Goal: Book appointment/travel/reservation

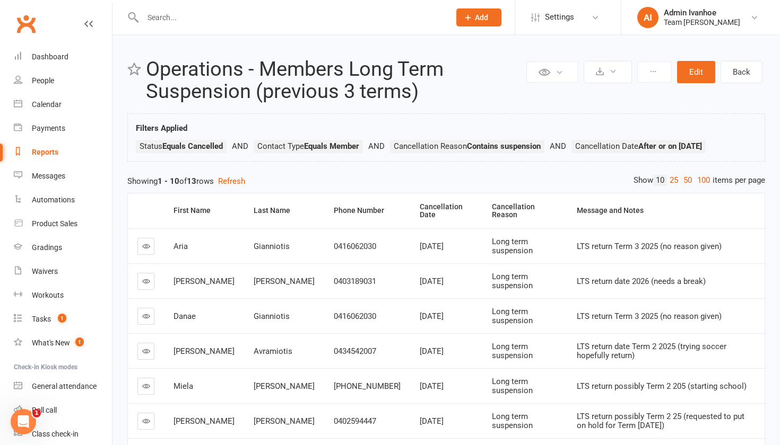
click at [60, 103] on div "Calendar" at bounding box center [47, 104] width 30 height 8
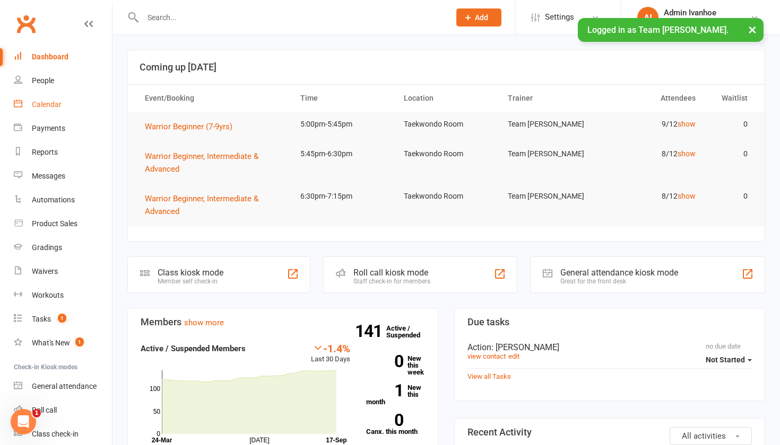
click at [47, 106] on div "Calendar" at bounding box center [47, 104] width 30 height 8
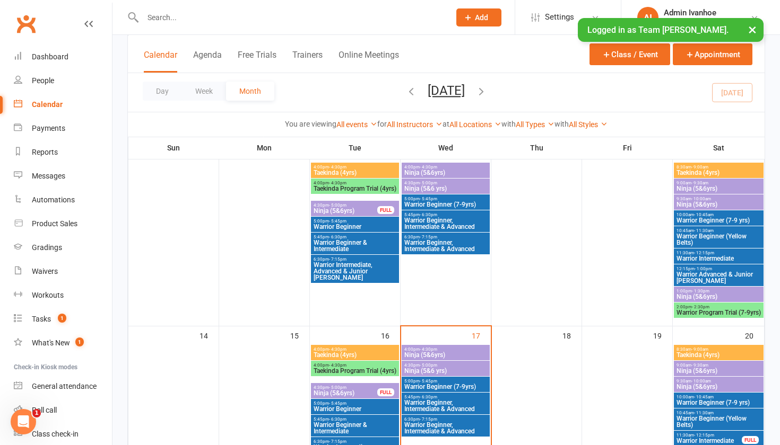
scroll to position [464, 0]
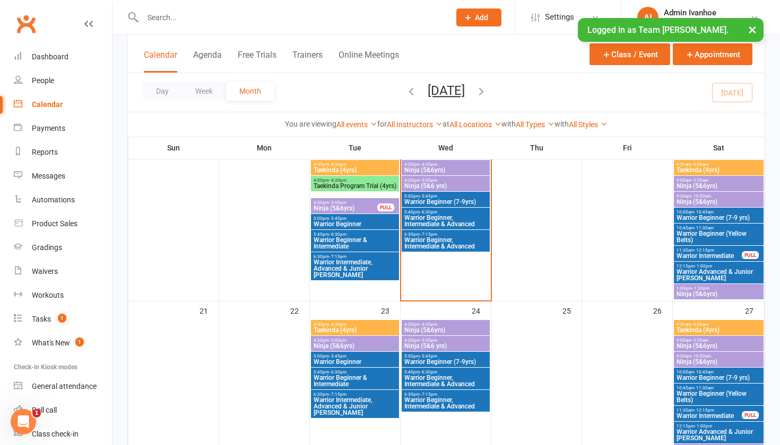
click at [703, 197] on span "- 10:00am" at bounding box center [701, 196] width 20 height 5
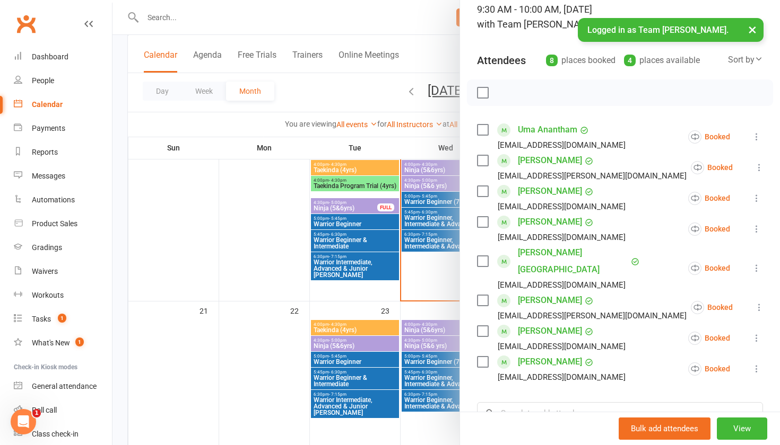
scroll to position [78, 0]
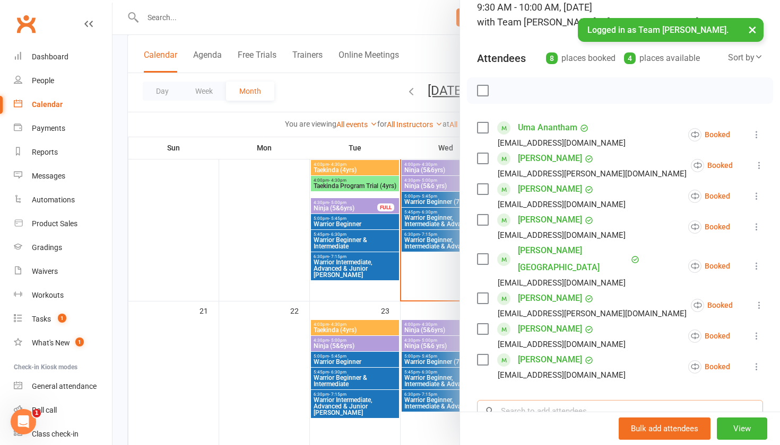
click at [532, 400] on input "search" at bounding box center [620, 411] width 286 height 22
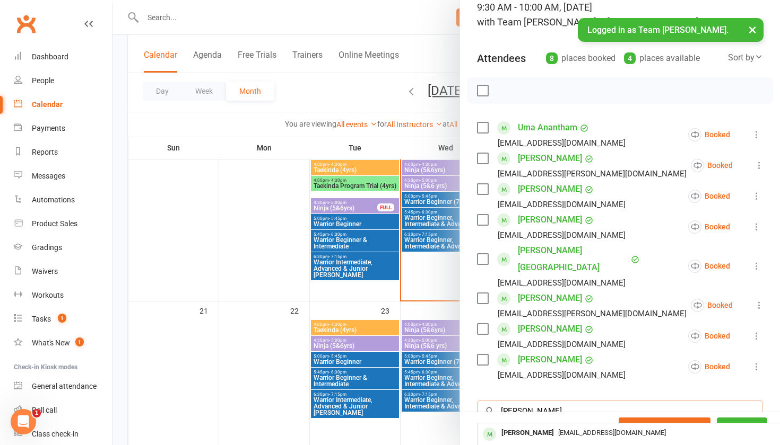
type input "[PERSON_NAME]"
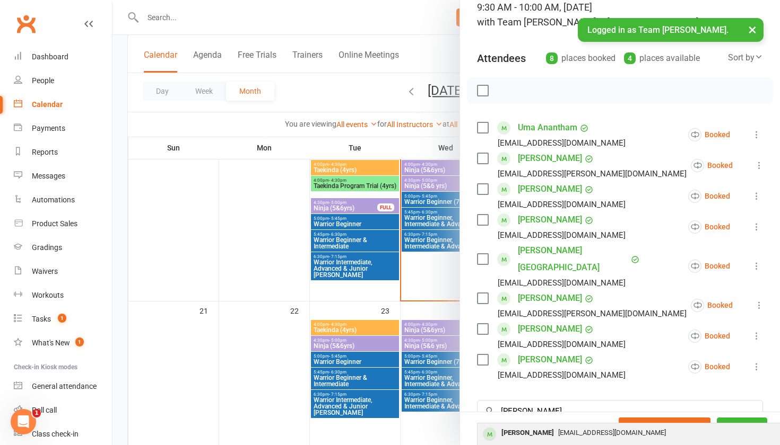
drag, startPoint x: 535, startPoint y: 398, endPoint x: 547, endPoint y: 415, distance: 20.6
click at [558, 429] on span "[EMAIL_ADDRESS][DOMAIN_NAME]" at bounding box center [612, 433] width 108 height 8
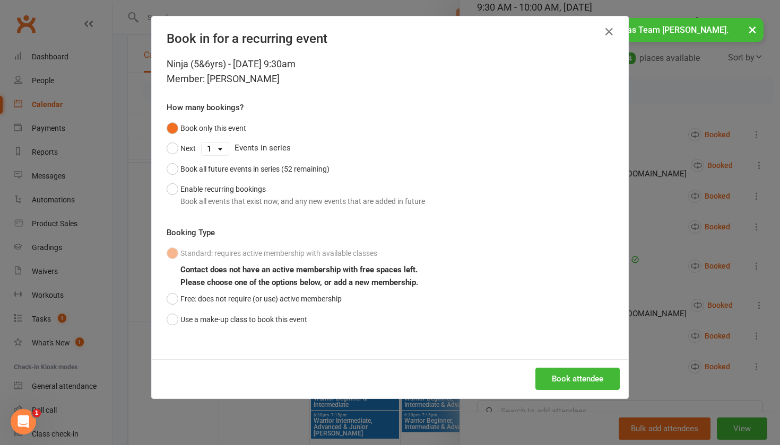
scroll to position [616, 0]
click at [288, 321] on button "Use a make-up class to book this event" at bounding box center [237, 320] width 141 height 20
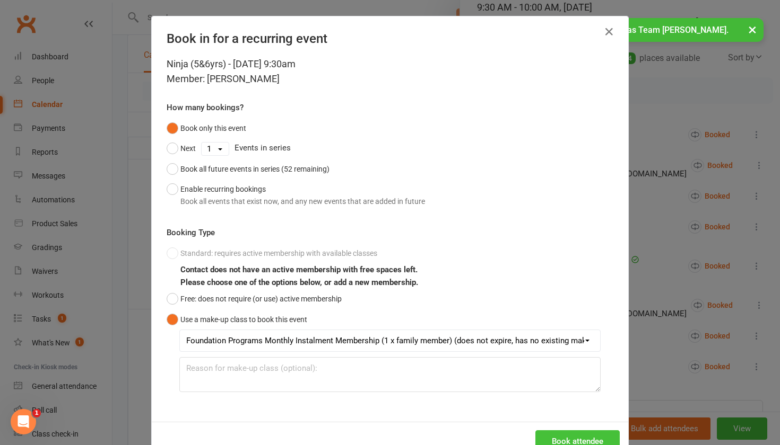
click at [601, 443] on button "Book attendee" at bounding box center [577, 442] width 84 height 22
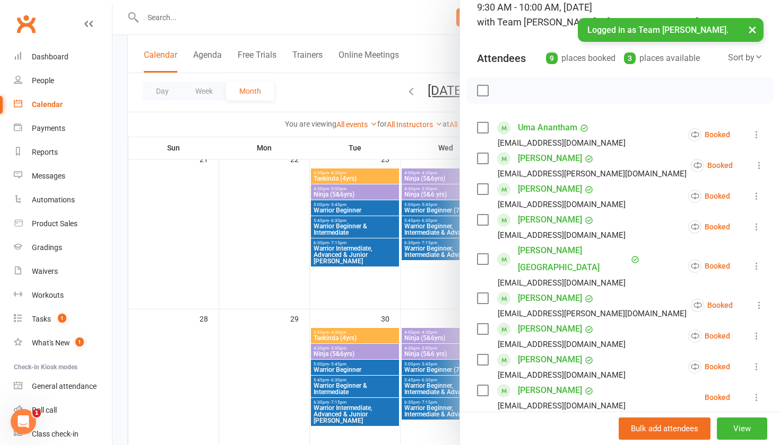
click at [754, 28] on button "×" at bounding box center [751, 29] width 19 height 23
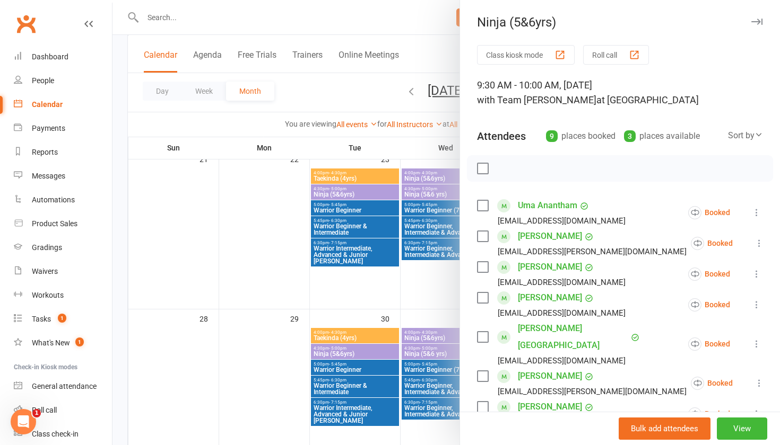
scroll to position [0, 0]
click at [756, 7] on div "Ninja (5&6yrs) Class kiosk mode Roll call 9:30 AM - 10:00 AM, [DATE] with Team …" at bounding box center [619, 222] width 320 height 445
click at [756, 31] on div "Ninja (5&6yrs) Class kiosk mode Roll call 9:30 AM - 10:00 AM, [DATE] with Team …" at bounding box center [619, 222] width 320 height 445
click at [756, 23] on icon "button" at bounding box center [756, 22] width 11 height 6
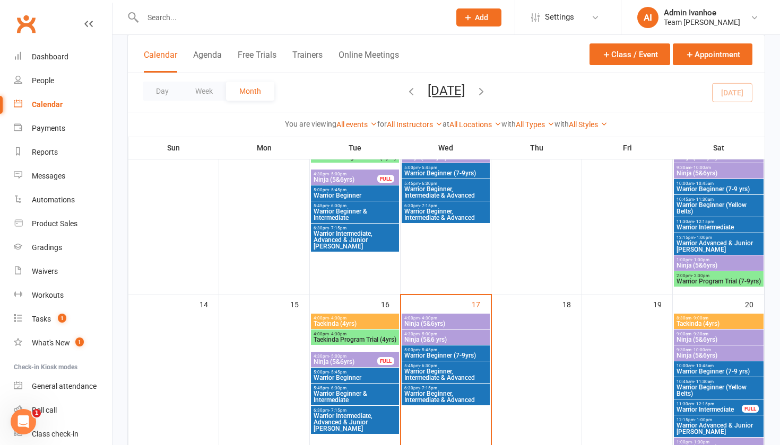
scroll to position [339, 0]
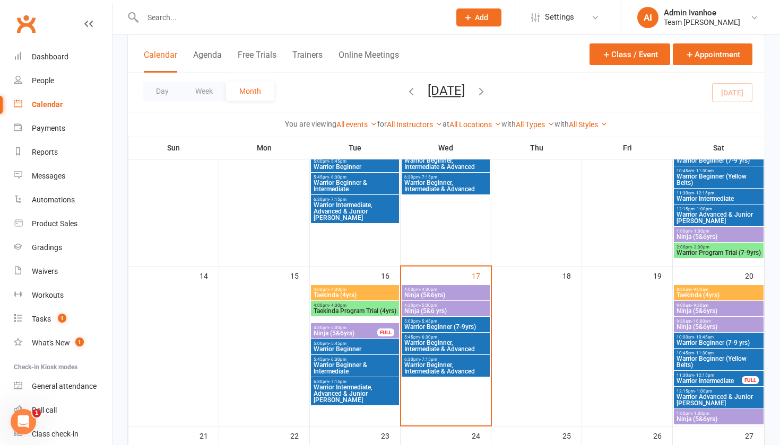
click at [450, 295] on span "Ninja (5&6yrs)" at bounding box center [446, 295] width 84 height 6
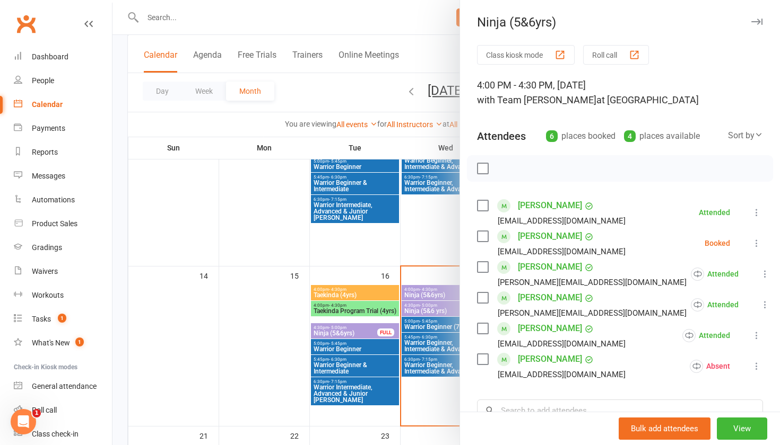
click at [440, 310] on div at bounding box center [445, 222] width 667 height 445
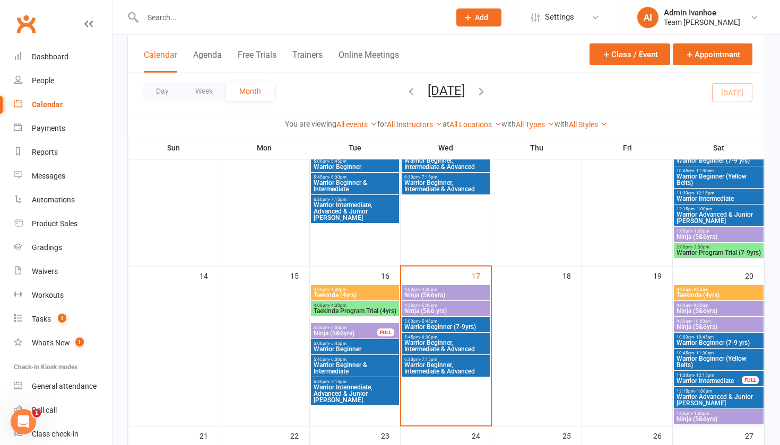
click at [440, 310] on span "Ninja (5&6 yrs)" at bounding box center [446, 311] width 84 height 6
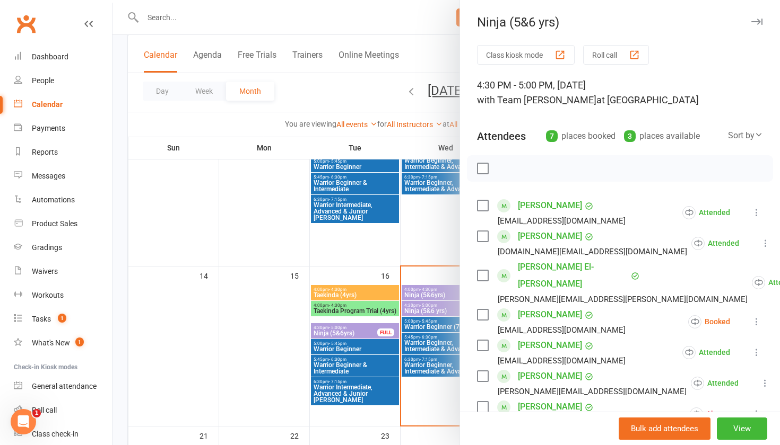
click at [636, 59] on div "button" at bounding box center [633, 54] width 11 height 11
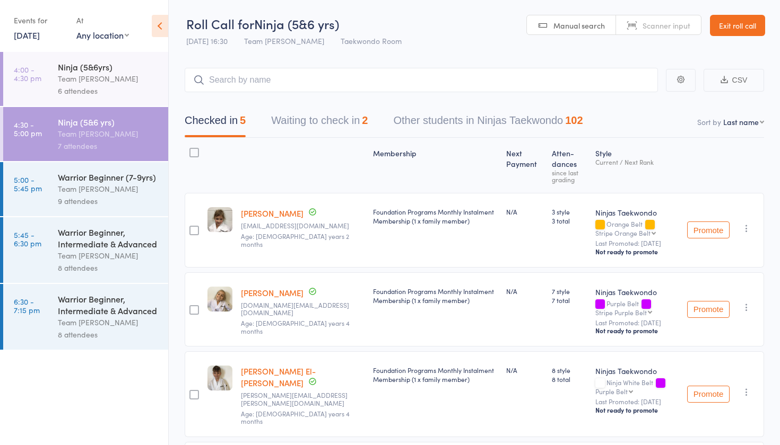
click at [341, 127] on button "Waiting to check in 2" at bounding box center [319, 123] width 97 height 28
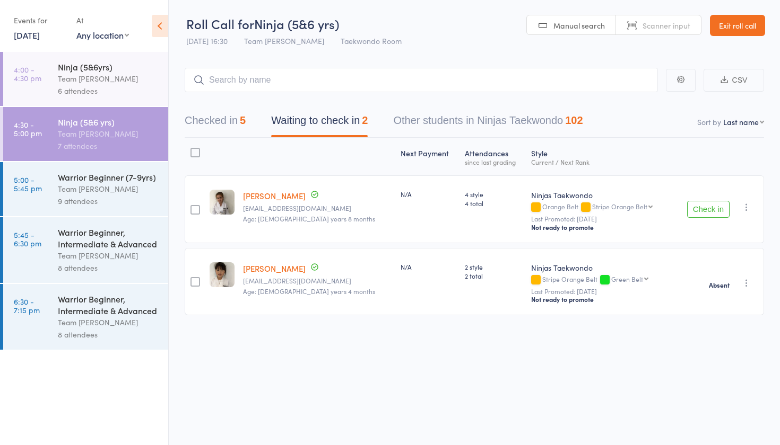
click at [747, 208] on icon "button" at bounding box center [746, 207] width 11 height 11
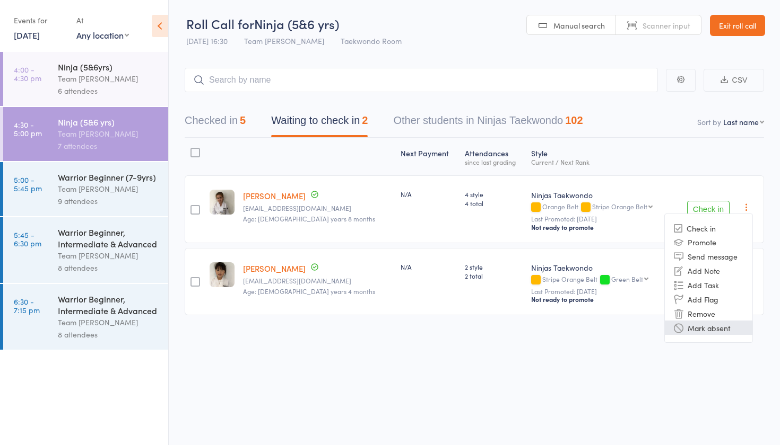
click at [704, 326] on li "Mark absent" at bounding box center [708, 328] width 88 height 14
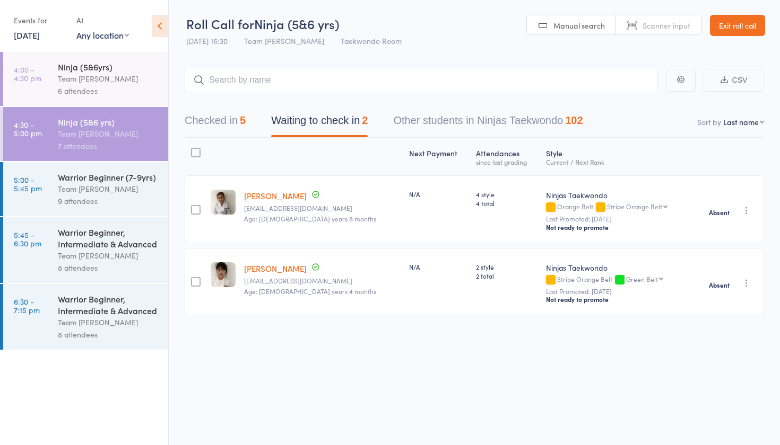
click at [130, 180] on div "Warrior Beginner (7-9yrs)" at bounding box center [108, 177] width 101 height 12
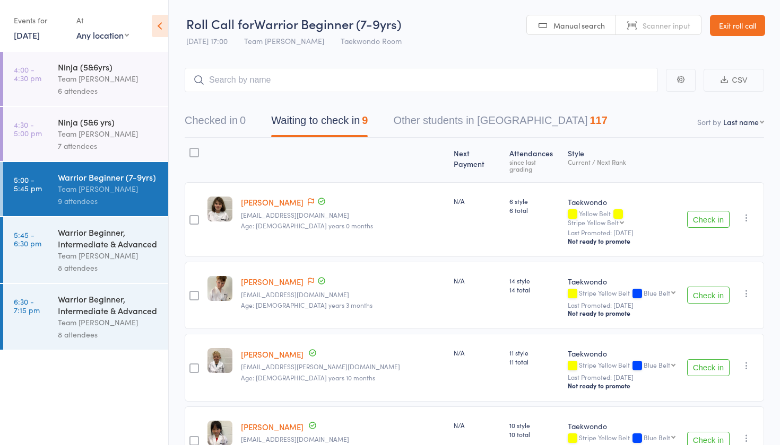
click at [746, 213] on icon "button" at bounding box center [746, 218] width 11 height 11
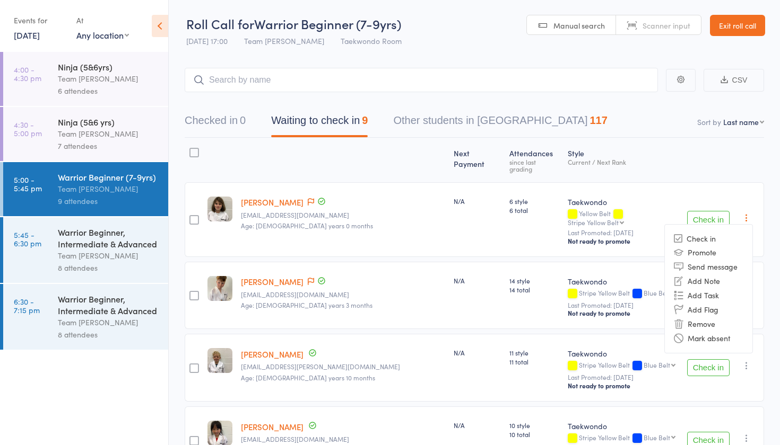
click at [717, 331] on li "Mark absent" at bounding box center [708, 338] width 88 height 14
